Goal: Check status: Check status

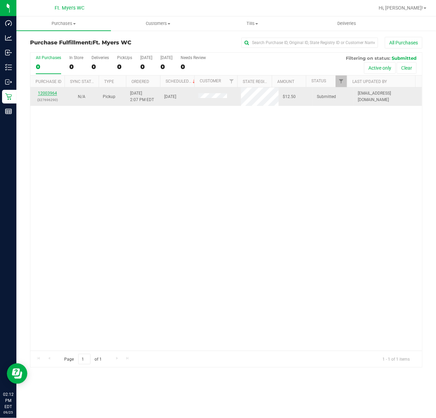
click at [52, 93] on link "12003964" at bounding box center [47, 93] width 19 height 5
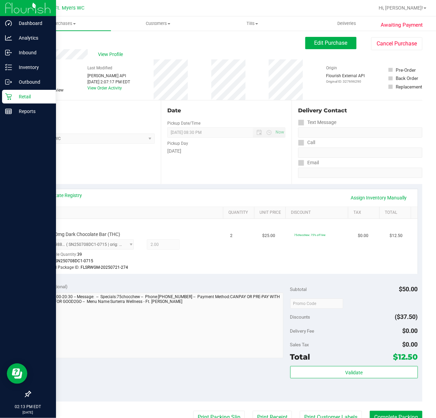
click at [12, 101] on div "Retail" at bounding box center [29, 97] width 54 height 14
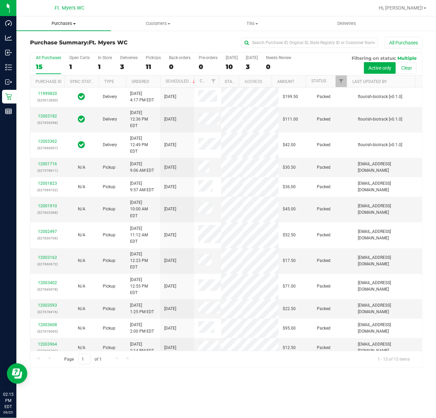
click at [89, 24] on span "Purchases" at bounding box center [63, 23] width 95 height 6
click at [79, 51] on li "Fulfillment" at bounding box center [63, 49] width 95 height 8
